Goal: Task Accomplishment & Management: Manage account settings

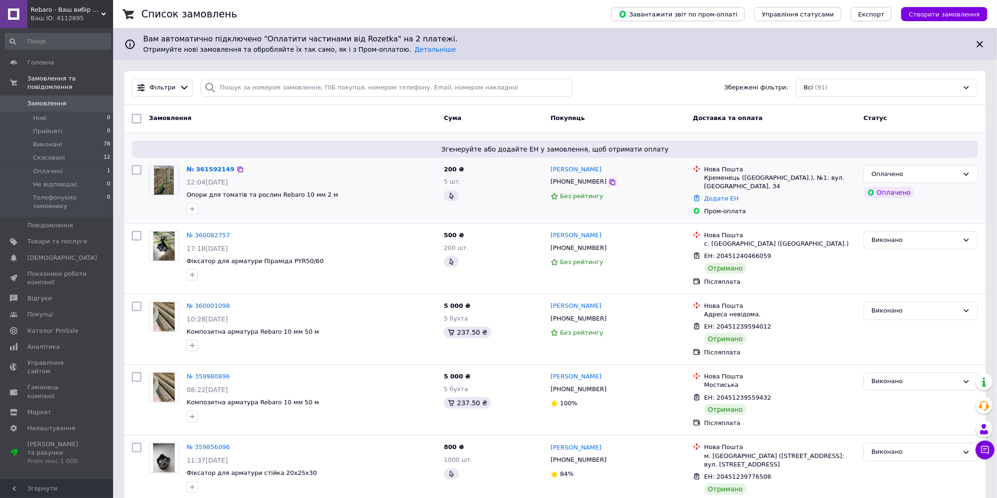
click at [610, 182] on icon at bounding box center [613, 182] width 6 height 6
click at [203, 172] on link "№ 361592149" at bounding box center [211, 169] width 48 height 7
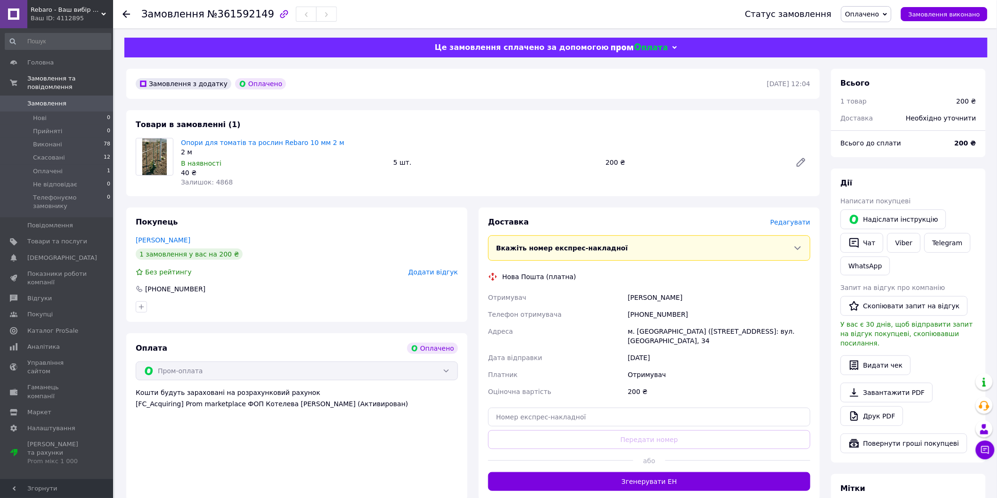
click at [652, 317] on div "[PHONE_NUMBER]" at bounding box center [719, 314] width 186 height 17
copy div "380960750102"
click at [534, 408] on input "text" at bounding box center [649, 417] width 322 height 19
paste input "20451247250548"
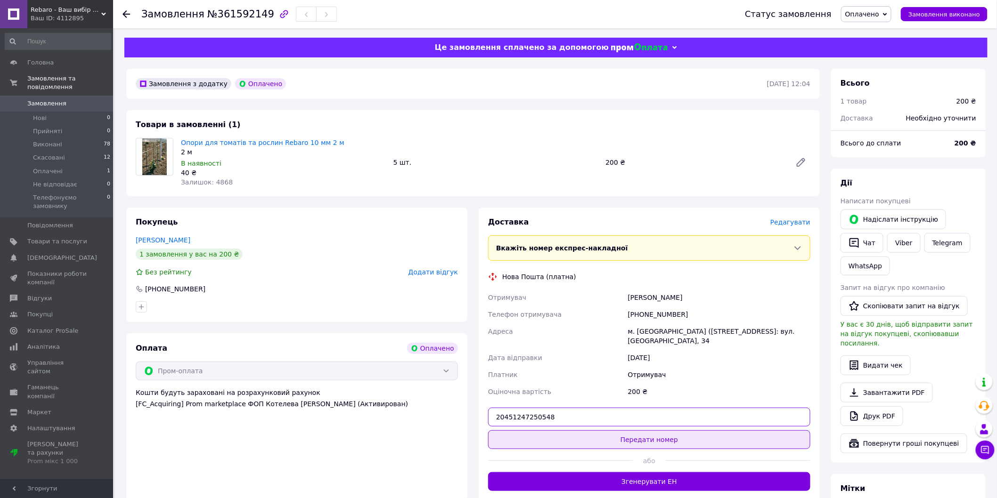
type input "20451247250548"
click at [591, 431] on button "Передати номер" at bounding box center [649, 440] width 322 height 19
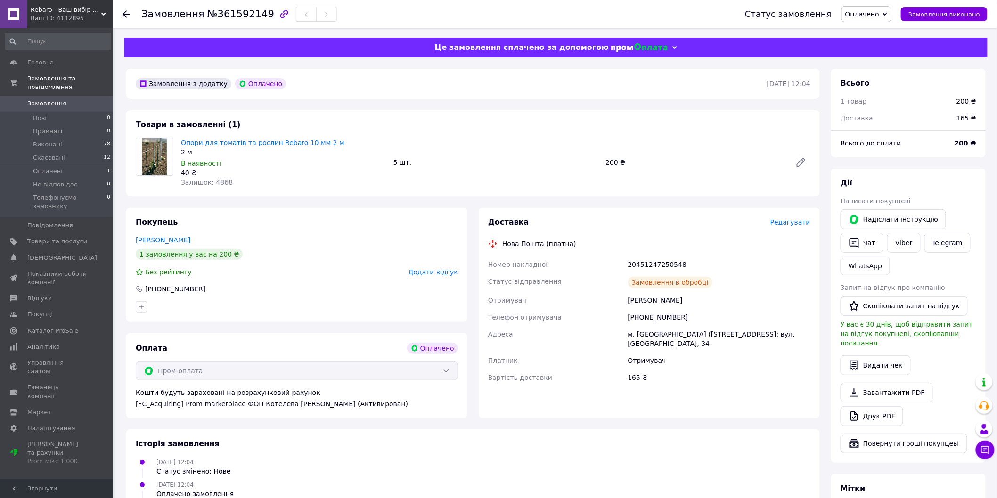
click at [883, 22] on span "Оплачено" at bounding box center [866, 14] width 50 height 16
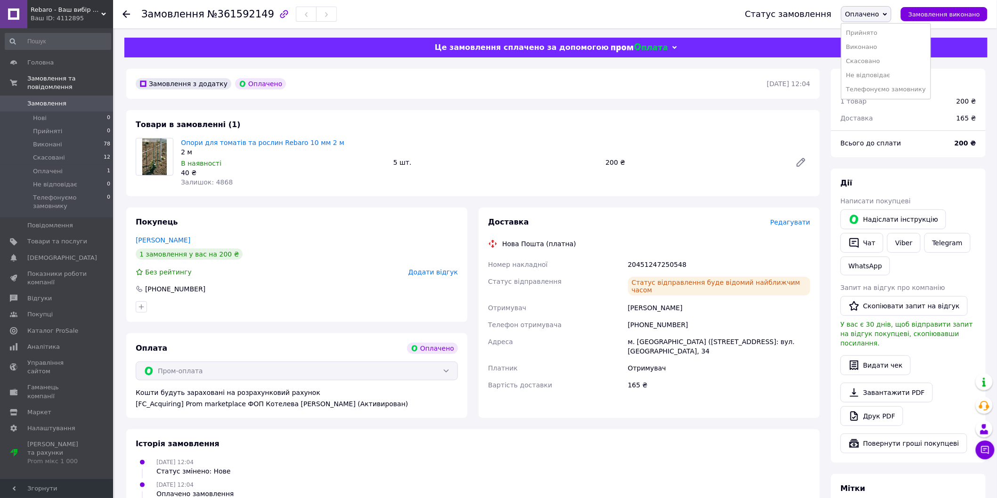
click at [877, 32] on li "Прийнято" at bounding box center [885, 33] width 89 height 14
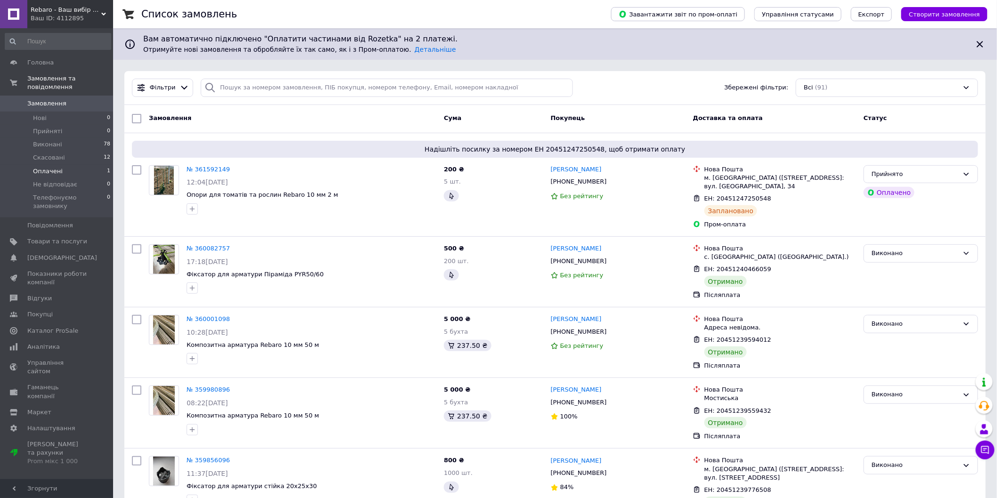
click at [85, 165] on li "Оплачені 1" at bounding box center [58, 171] width 116 height 13
